Goal: Navigation & Orientation: Find specific page/section

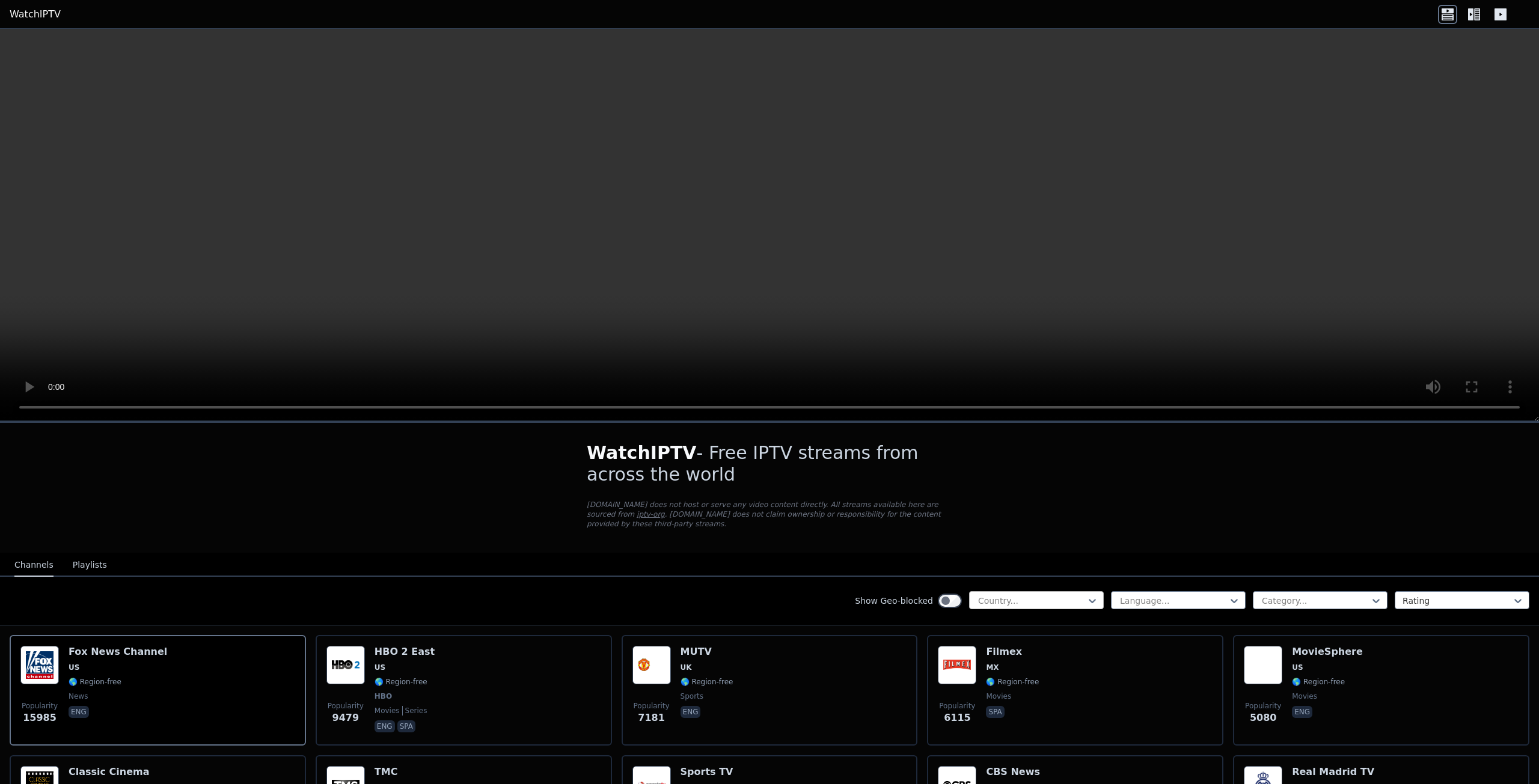
click at [1044, 595] on div at bounding box center [1031, 600] width 109 height 12
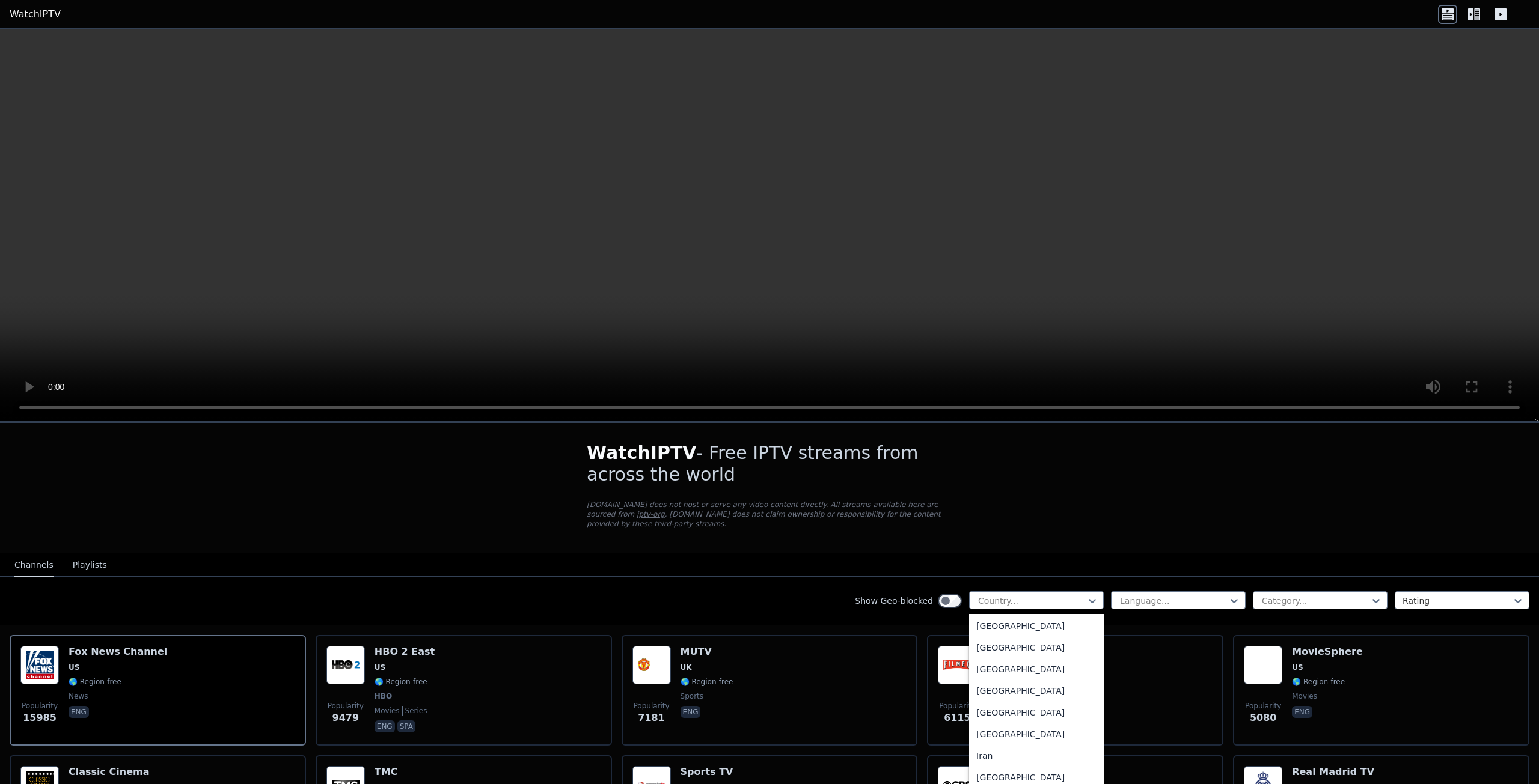
scroll to position [1802, 0]
click at [982, 689] on div "[GEOGRAPHIC_DATA]" at bounding box center [1036, 685] width 135 height 22
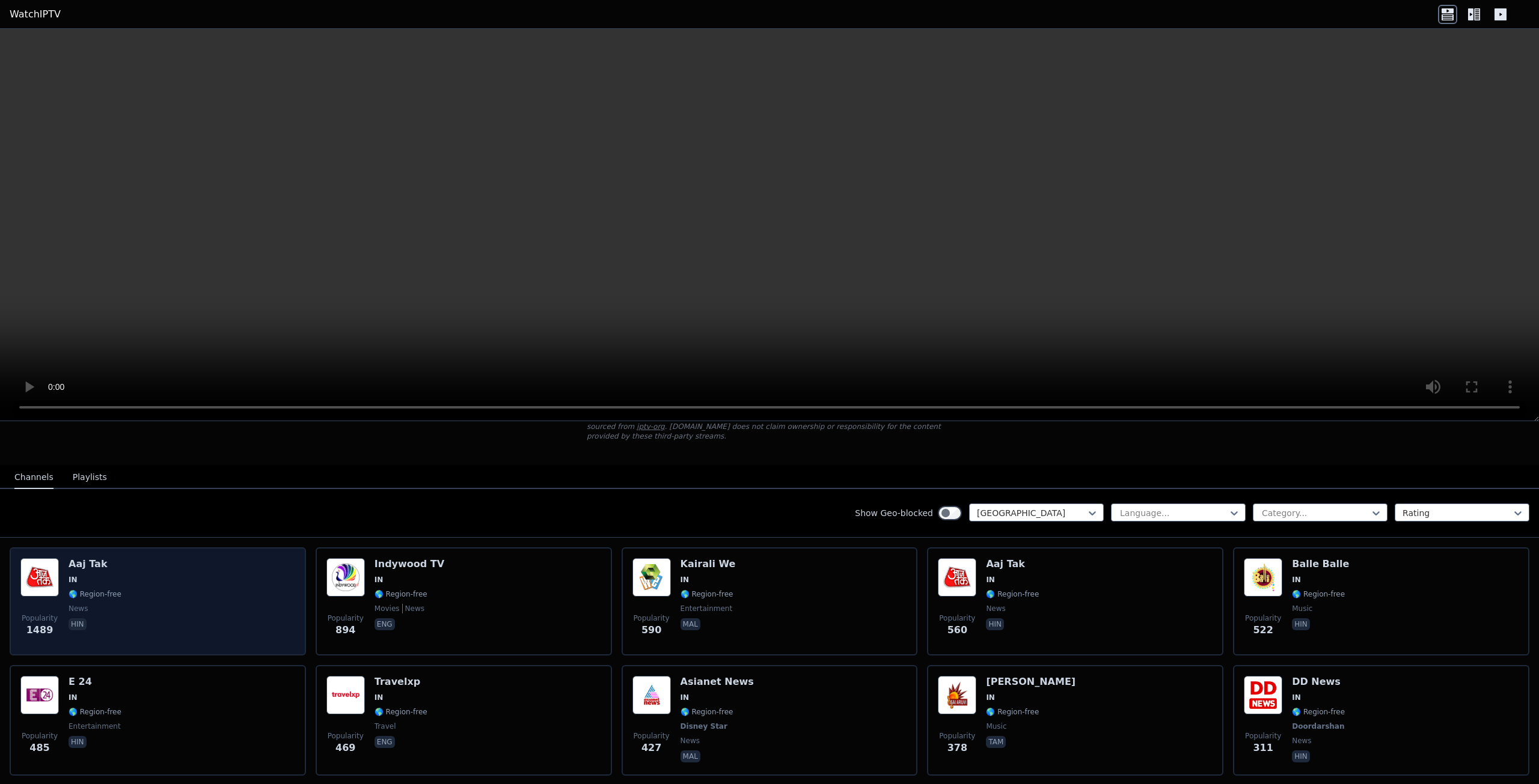
scroll to position [120, 0]
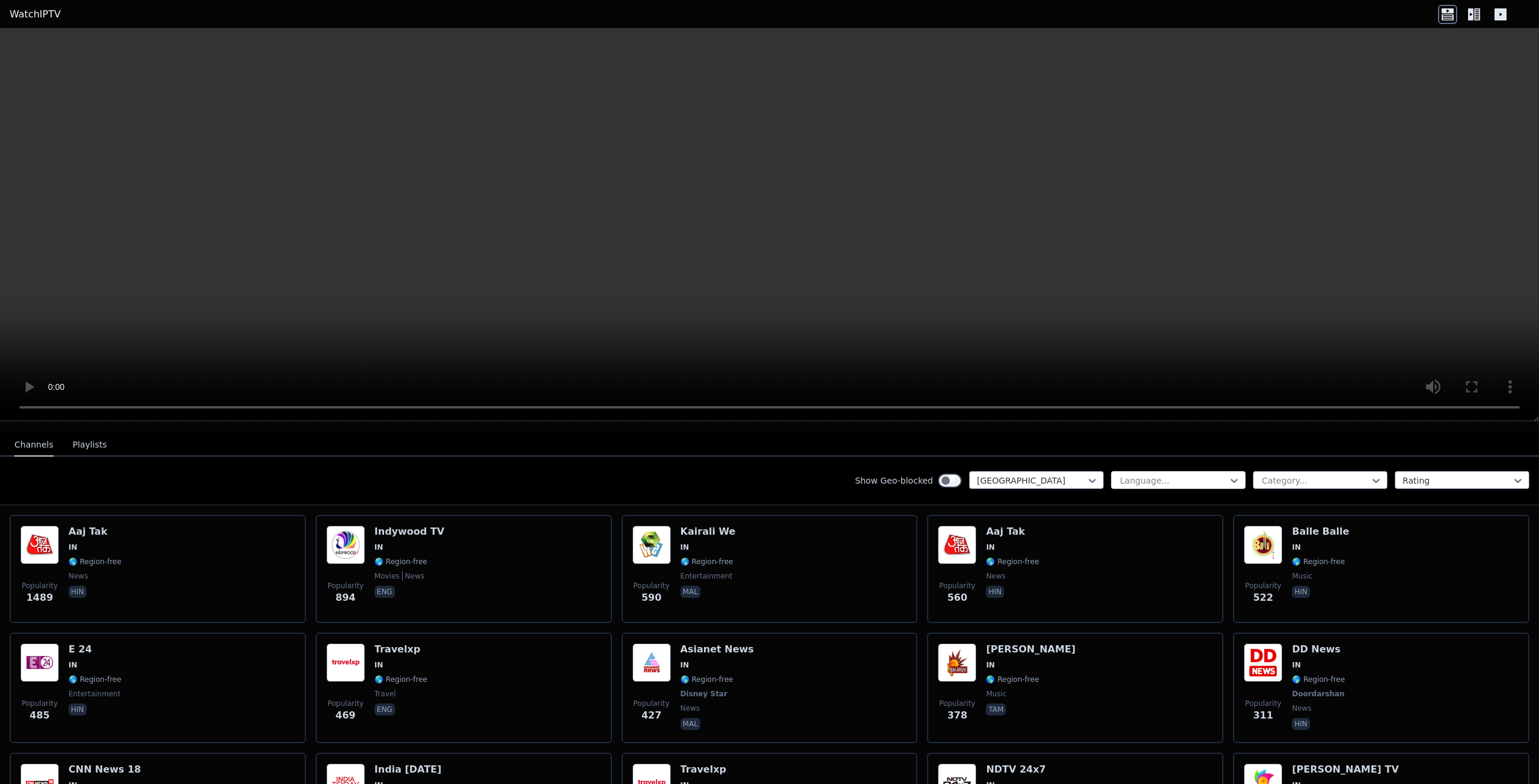
click at [1183, 474] on div at bounding box center [1174, 480] width 109 height 12
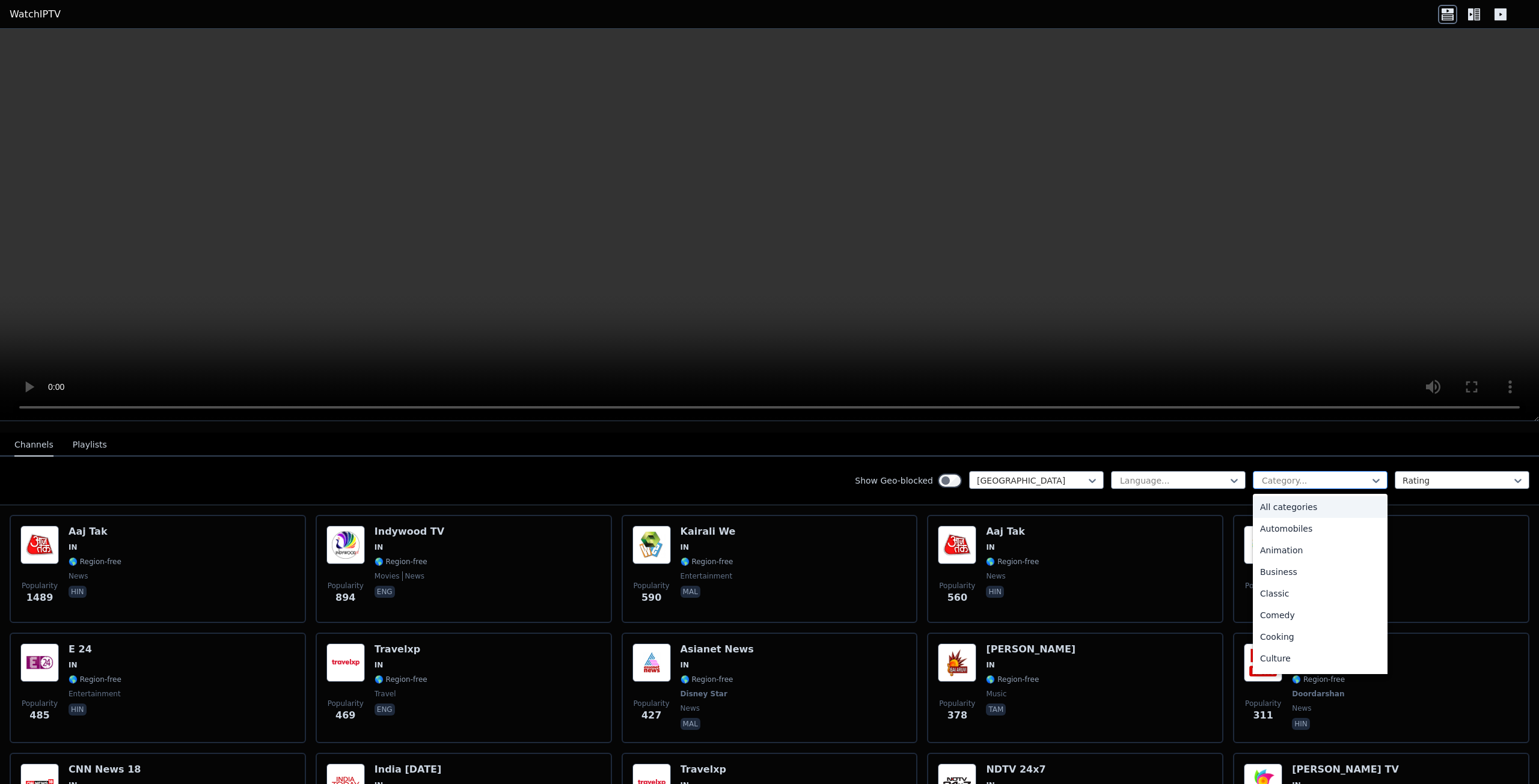
click at [1306, 471] on div "Category..." at bounding box center [1320, 480] width 135 height 18
click at [1289, 655] on div "Sports" at bounding box center [1320, 665] width 135 height 22
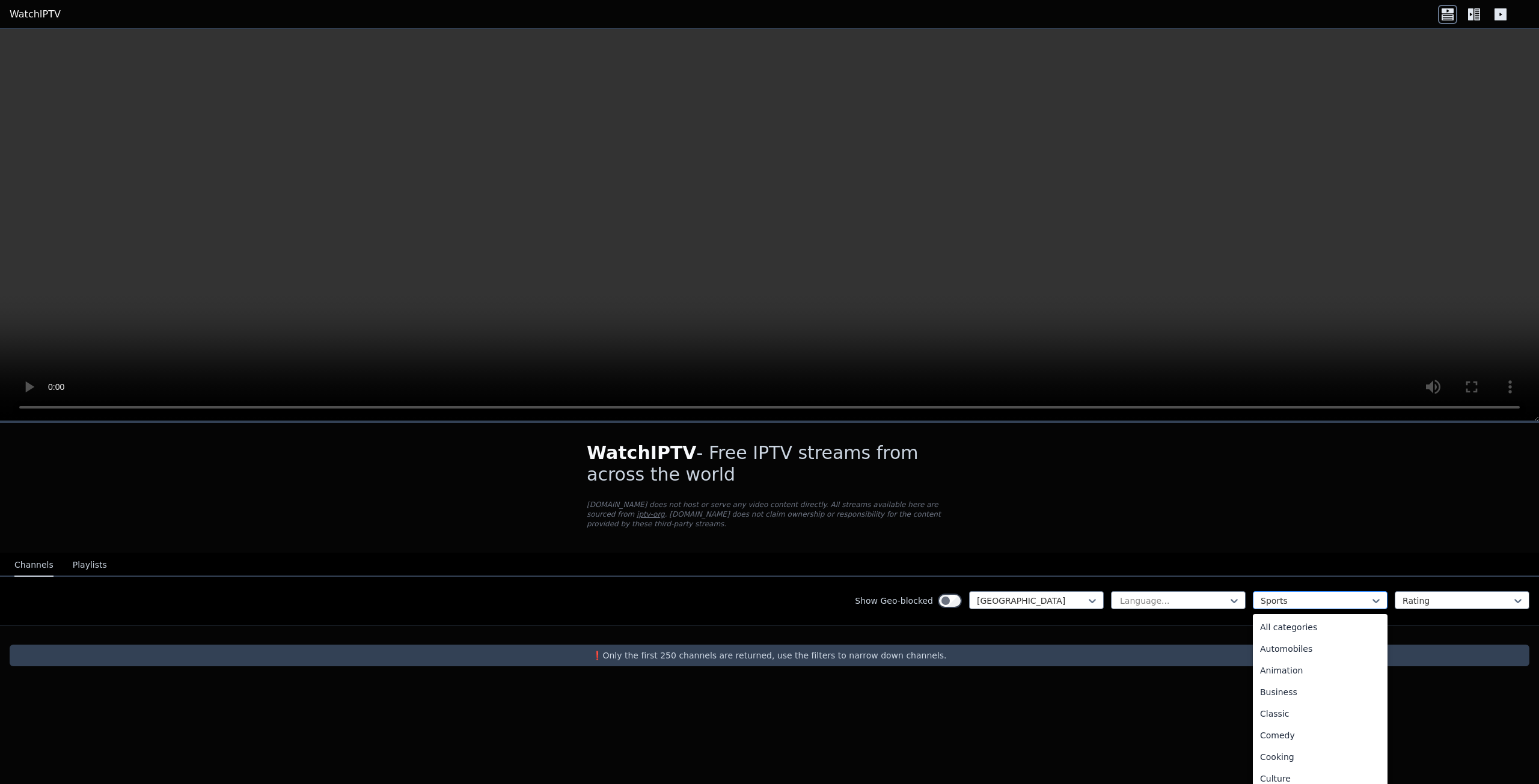
click at [1308, 595] on div at bounding box center [1315, 600] width 109 height 12
click at [1291, 617] on div "All categories" at bounding box center [1320, 627] width 135 height 22
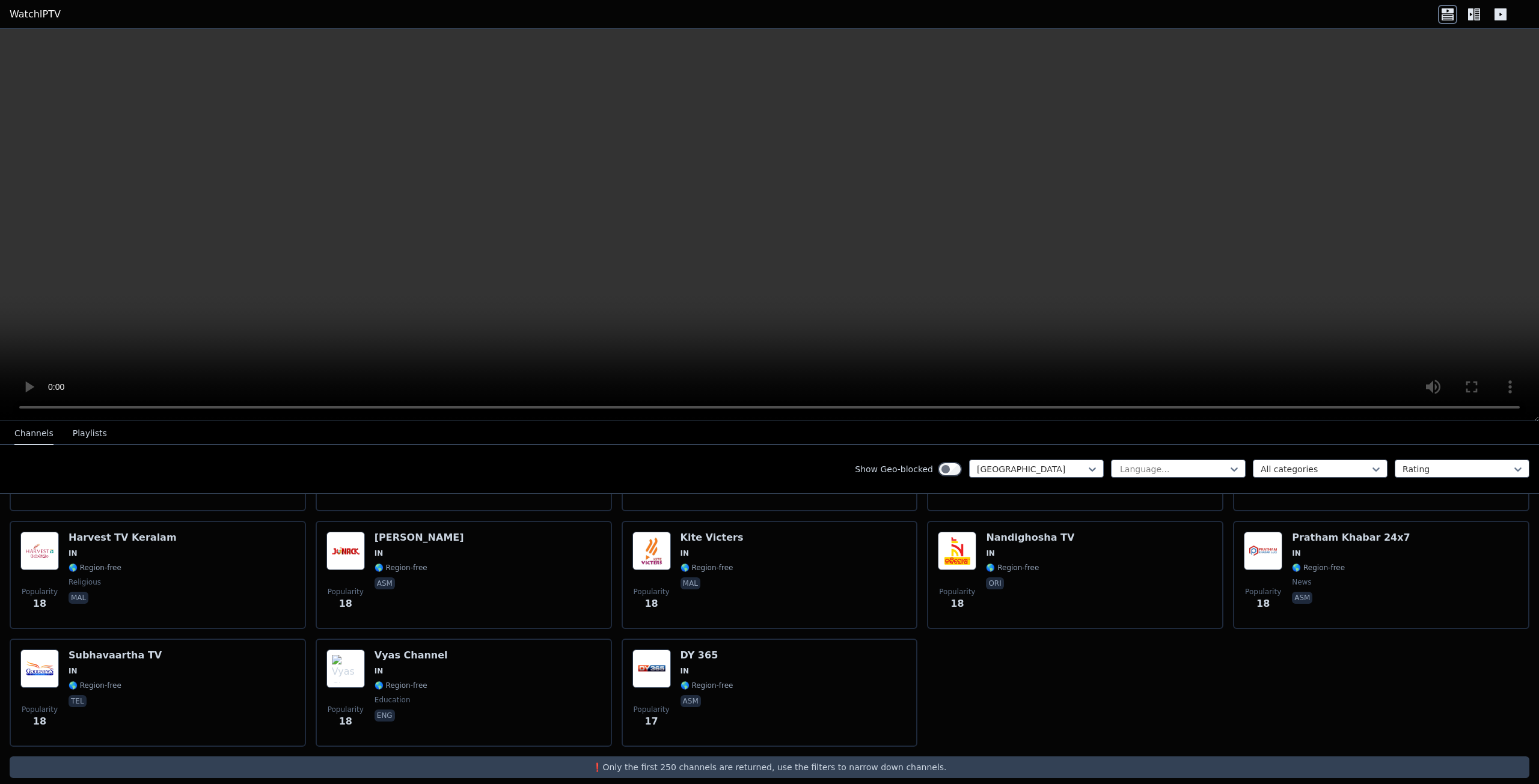
scroll to position [3198, 0]
